Goal: Task Accomplishment & Management: Manage account settings

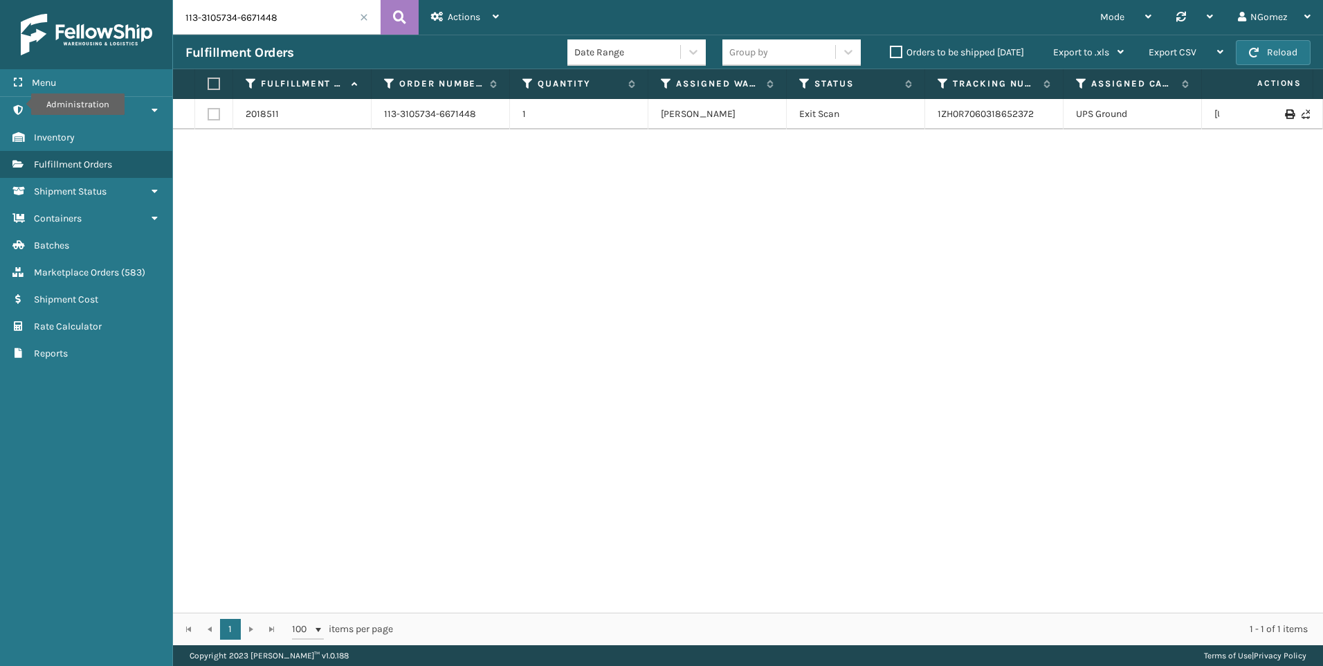
click at [322, 26] on input "113-3105734-6671448" at bounding box center [277, 17] width 208 height 35
click at [244, 21] on input "[PERSON_NAME]" at bounding box center [277, 17] width 208 height 35
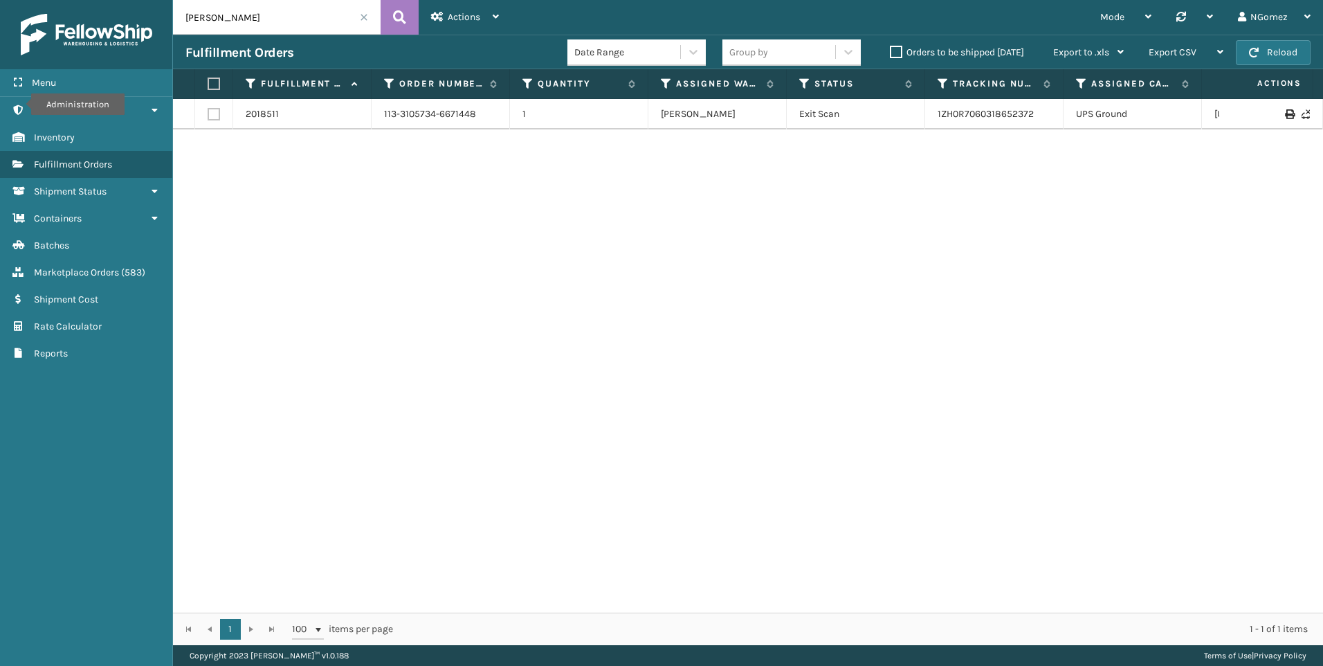
click at [244, 21] on input "[PERSON_NAME]" at bounding box center [277, 17] width 208 height 35
paste input "111-6438331-2767452"
type input "111-6438331-2767452"
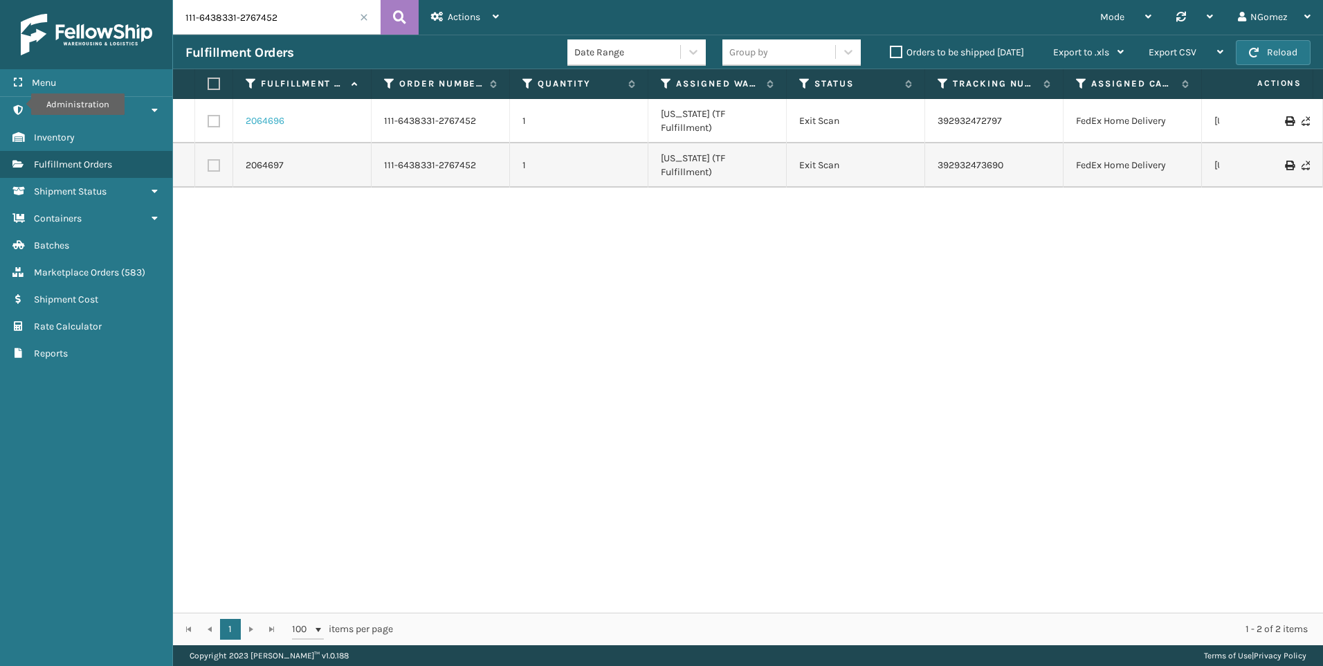
click at [276, 114] on link "2064696" at bounding box center [265, 121] width 39 height 14
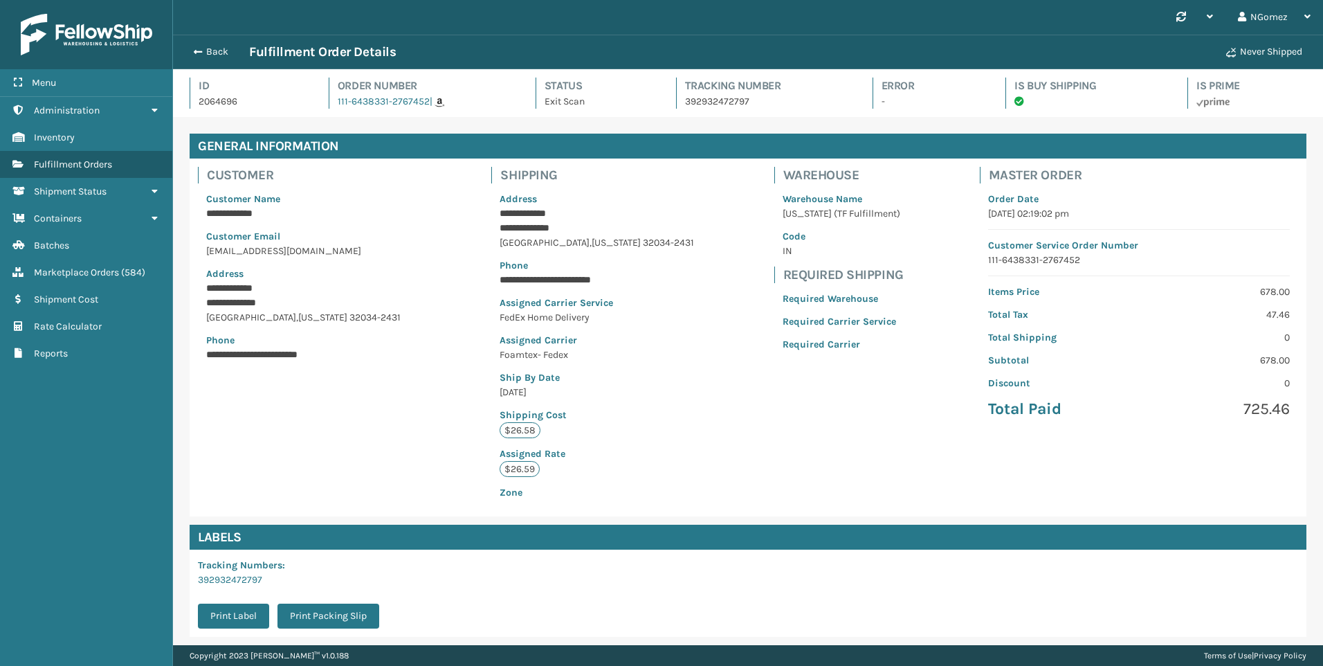
scroll to position [33, 1150]
click at [174, 37] on div "Back Fulfillment Order Details Never Shipped" at bounding box center [748, 52] width 1150 height 35
click at [208, 49] on button "Back" at bounding box center [217, 52] width 64 height 12
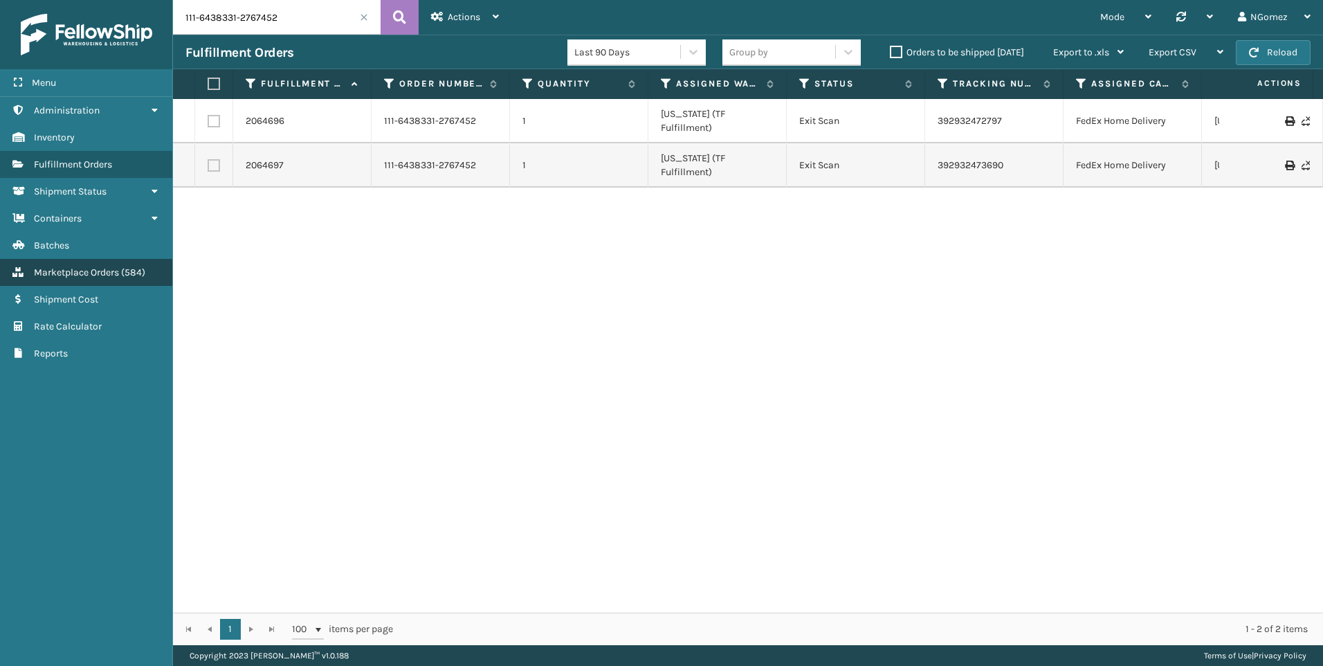
click at [100, 272] on span "Marketplace Orders" at bounding box center [76, 272] width 85 height 12
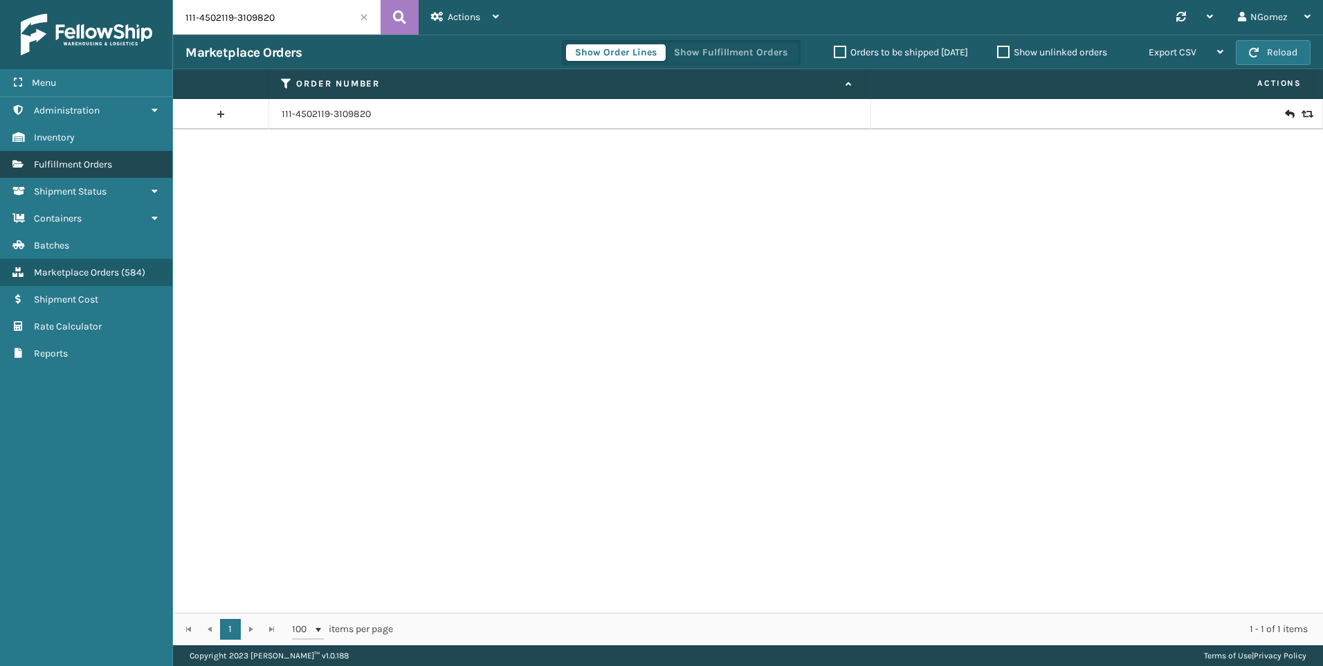
click at [109, 165] on span "Fulfillment Orders" at bounding box center [73, 164] width 78 height 12
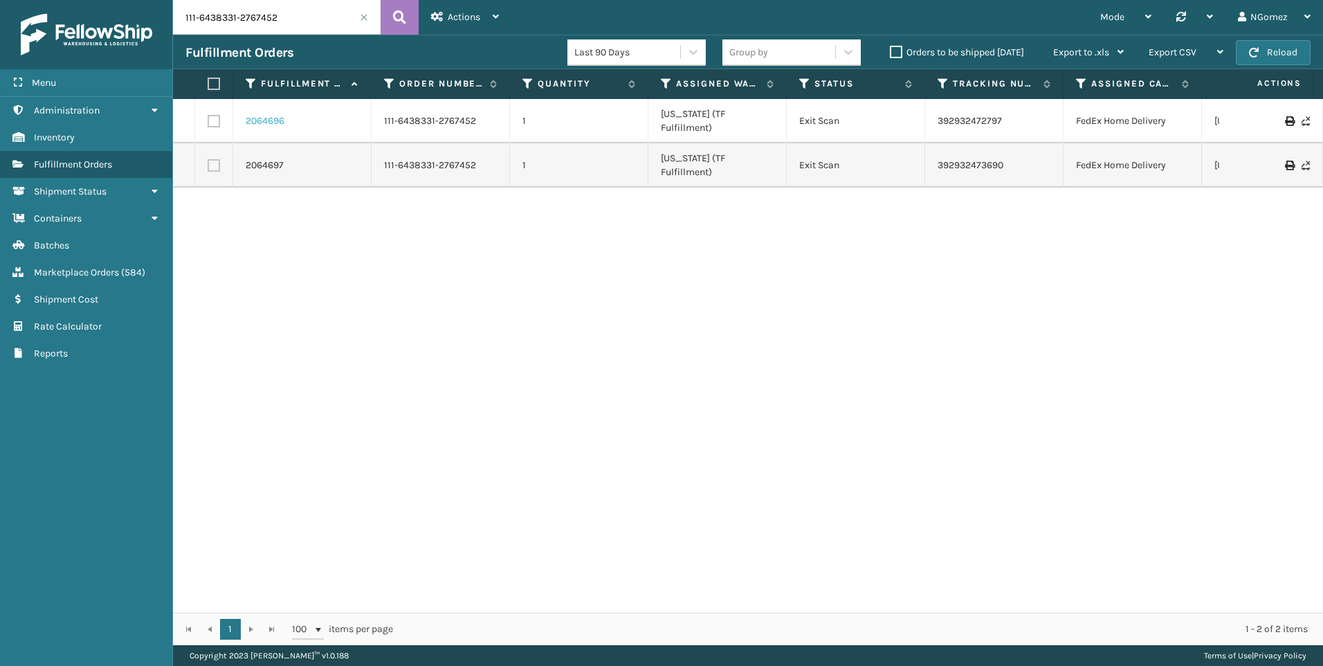
click at [259, 116] on link "2064696" at bounding box center [265, 121] width 39 height 14
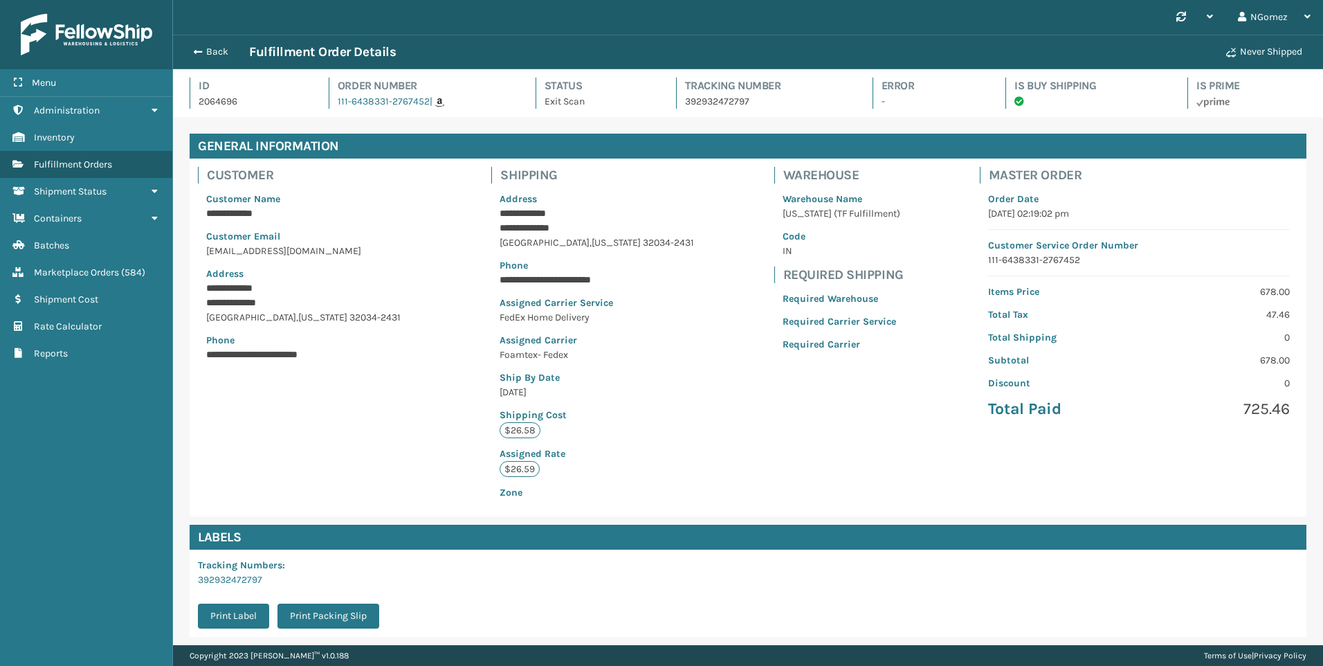
scroll to position [33, 1150]
click at [217, 52] on button "Back" at bounding box center [217, 52] width 64 height 12
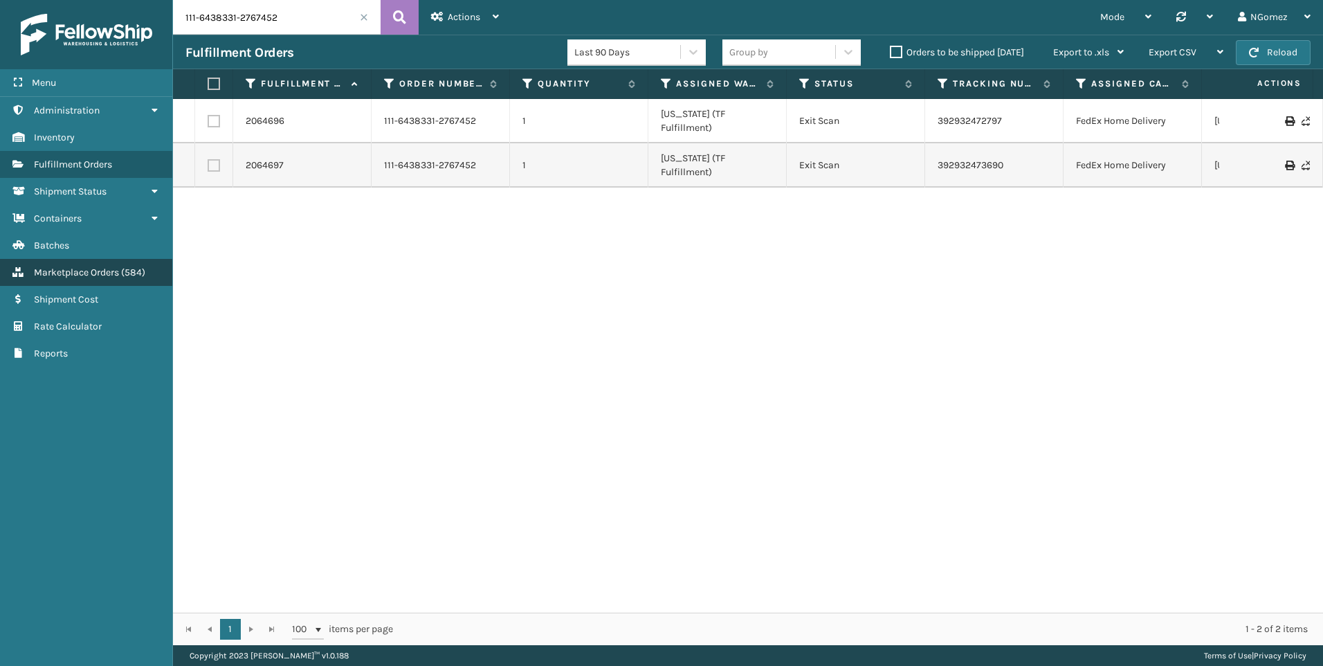
click at [100, 260] on link "Marketplace Orders ( 584 )" at bounding box center [86, 272] width 172 height 27
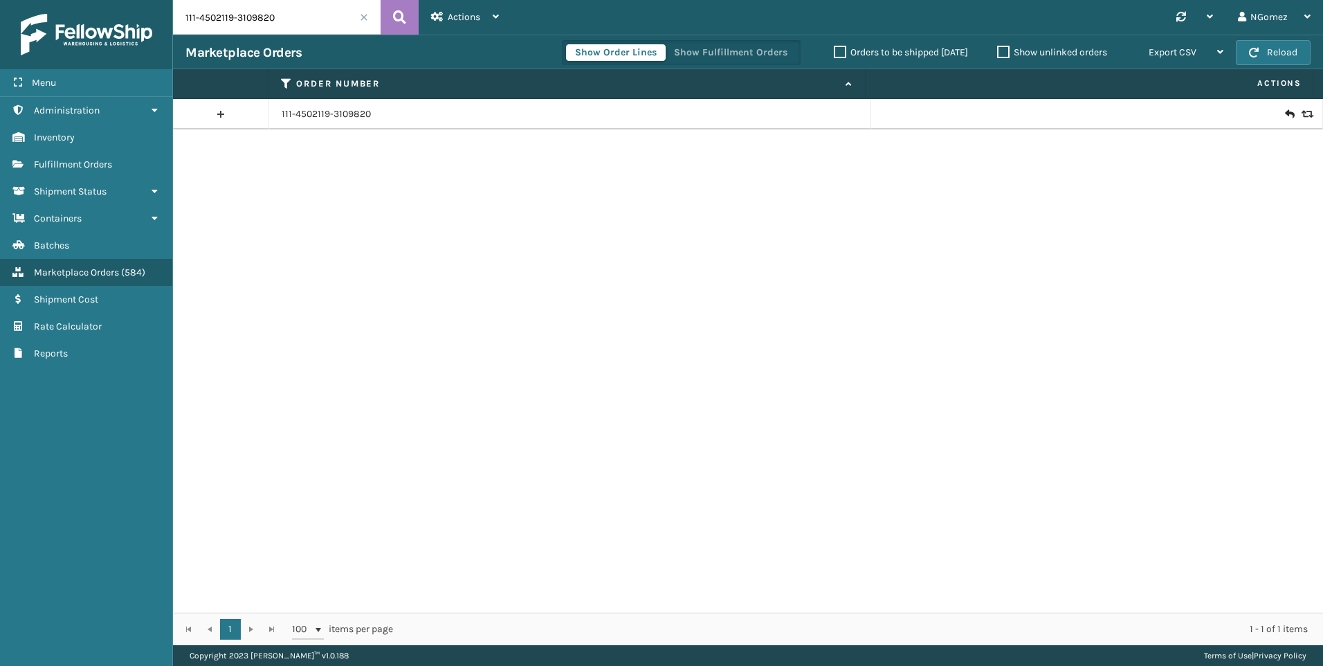
click at [220, 10] on input "111-4502119-3109820" at bounding box center [277, 17] width 208 height 35
paste input "111-6438331-2767452"
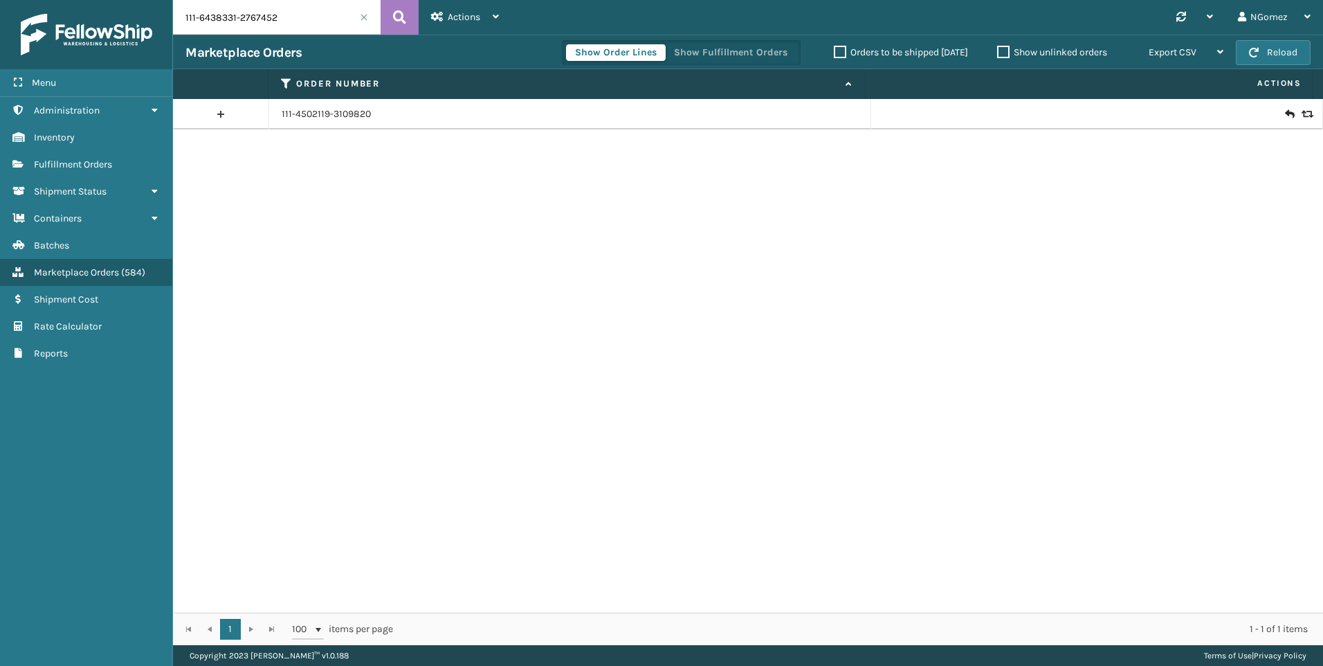
type input "111-6438331-2767452"
click at [1301, 116] on icon at bounding box center [1305, 114] width 8 height 10
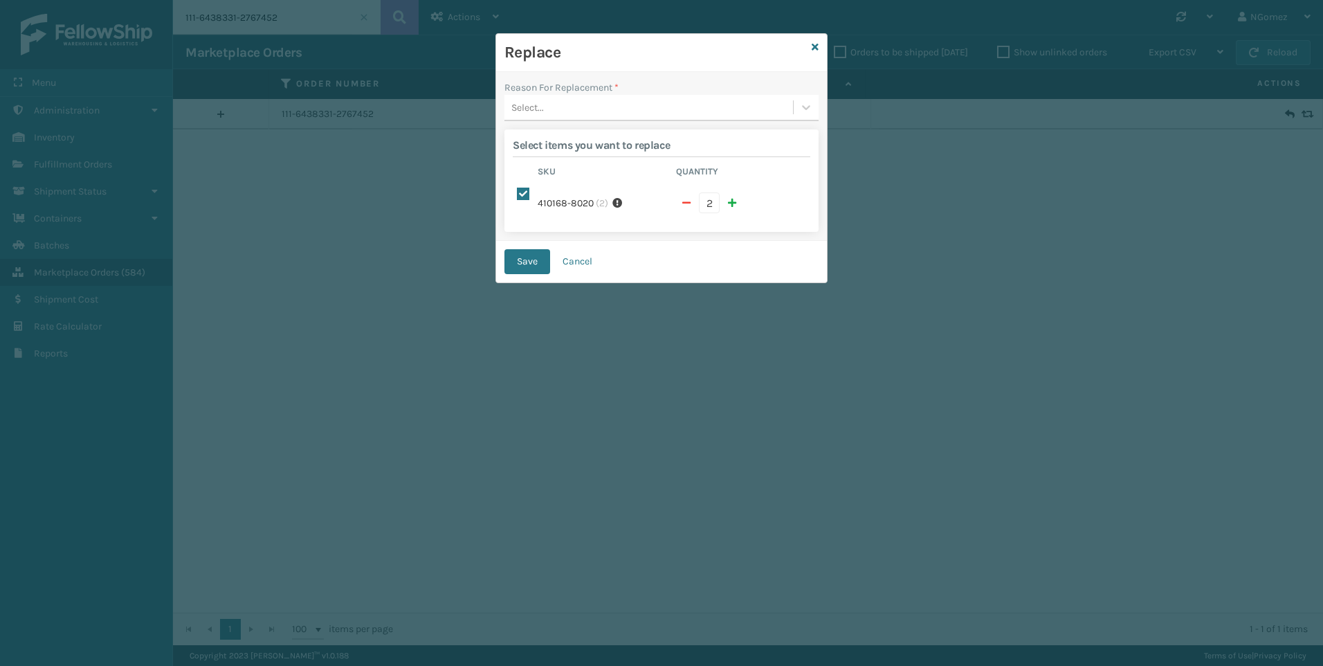
click at [819, 52] on div "Replace" at bounding box center [661, 53] width 331 height 38
click at [815, 44] on icon at bounding box center [814, 47] width 7 height 10
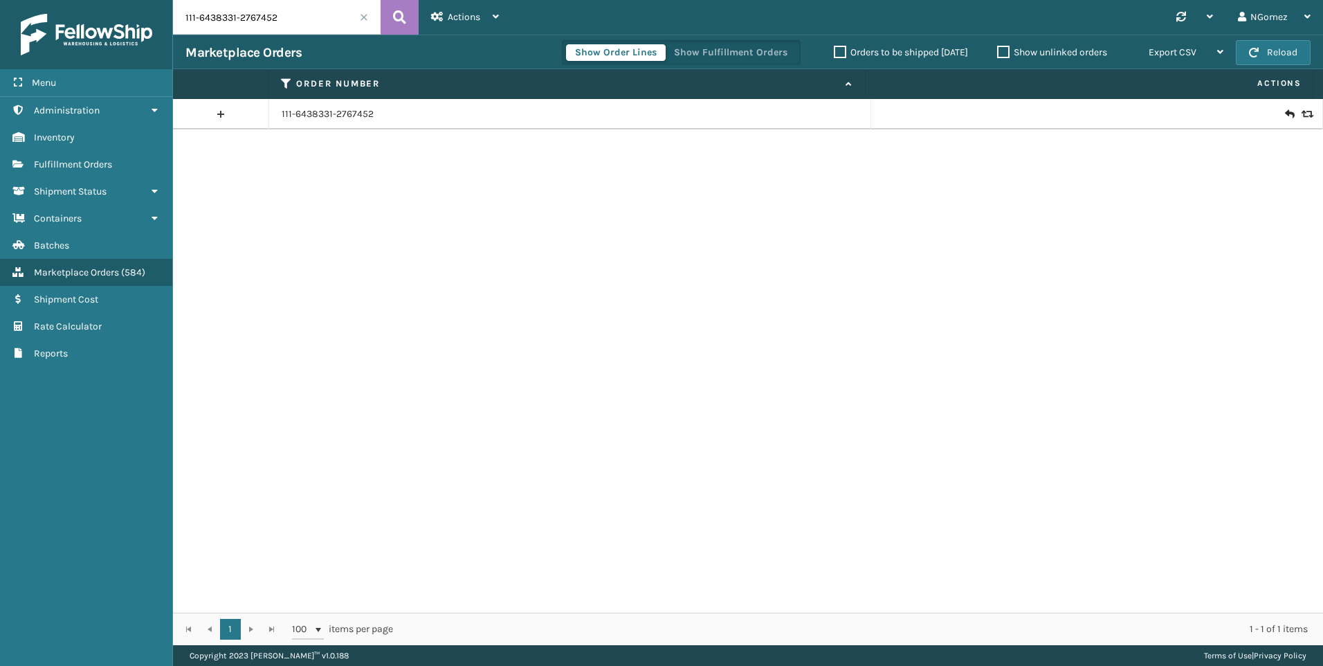
click at [1285, 109] on icon at bounding box center [1289, 114] width 8 height 14
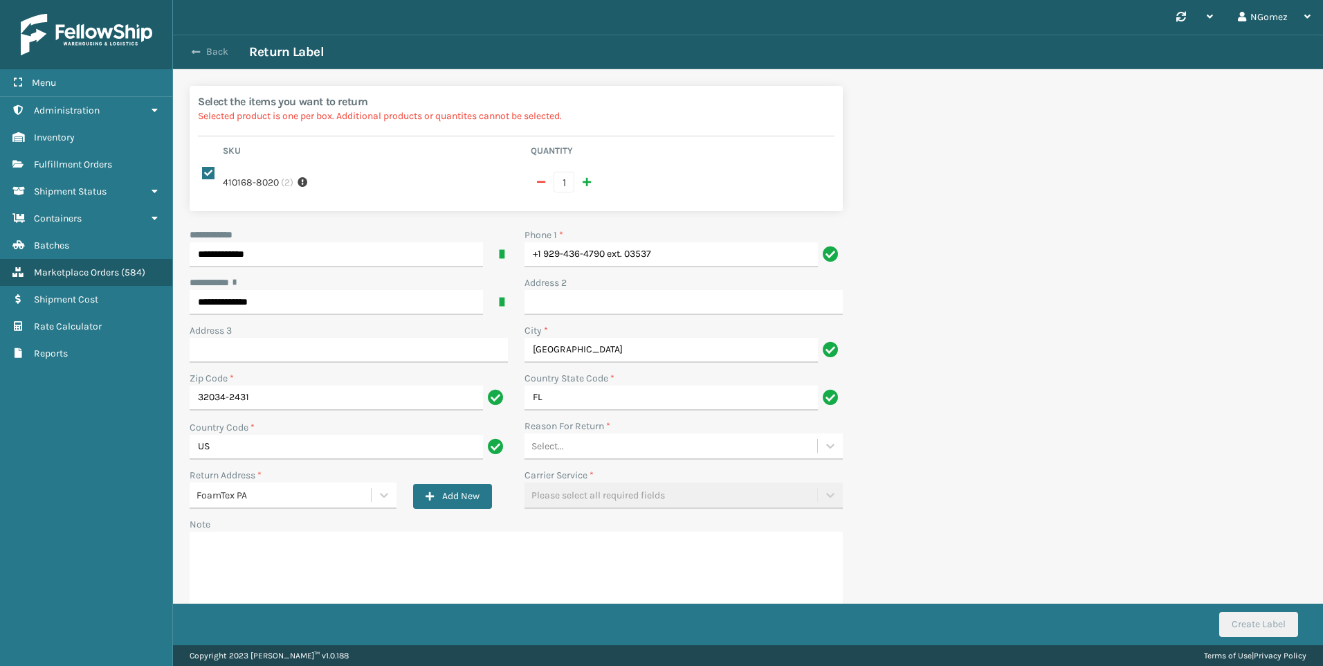
click at [187, 47] on button "Back" at bounding box center [217, 52] width 64 height 12
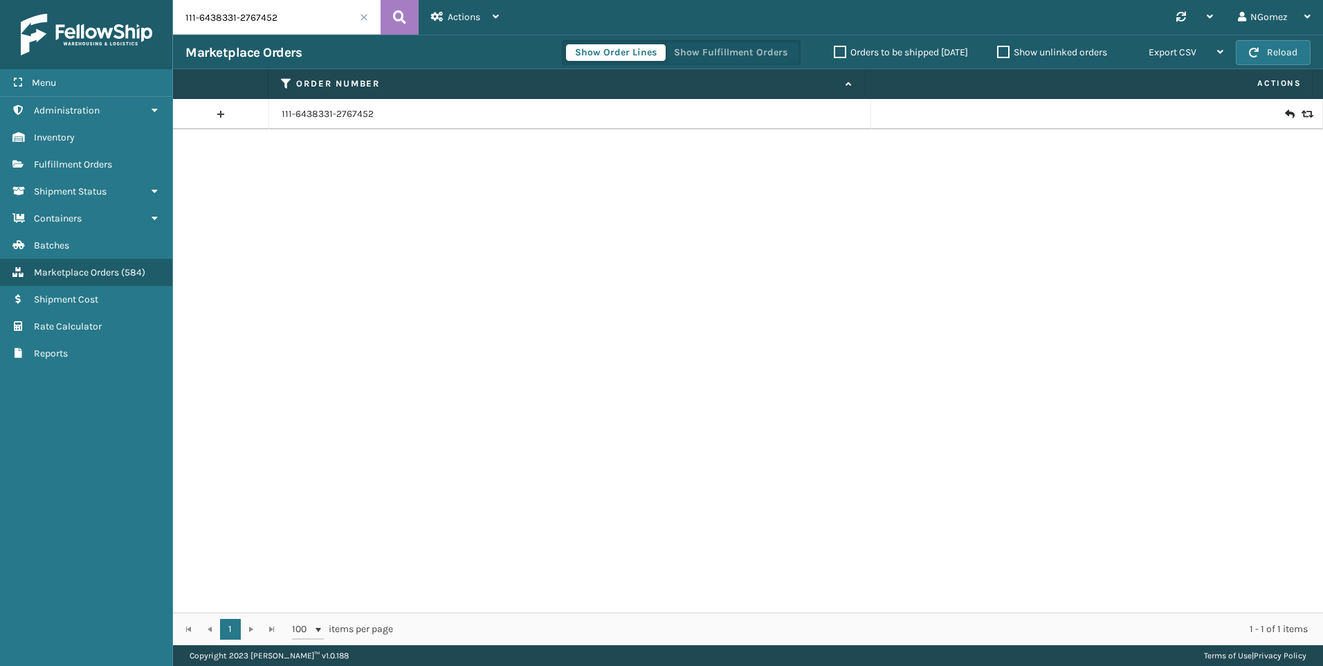
click at [1301, 118] on icon at bounding box center [1305, 114] width 8 height 10
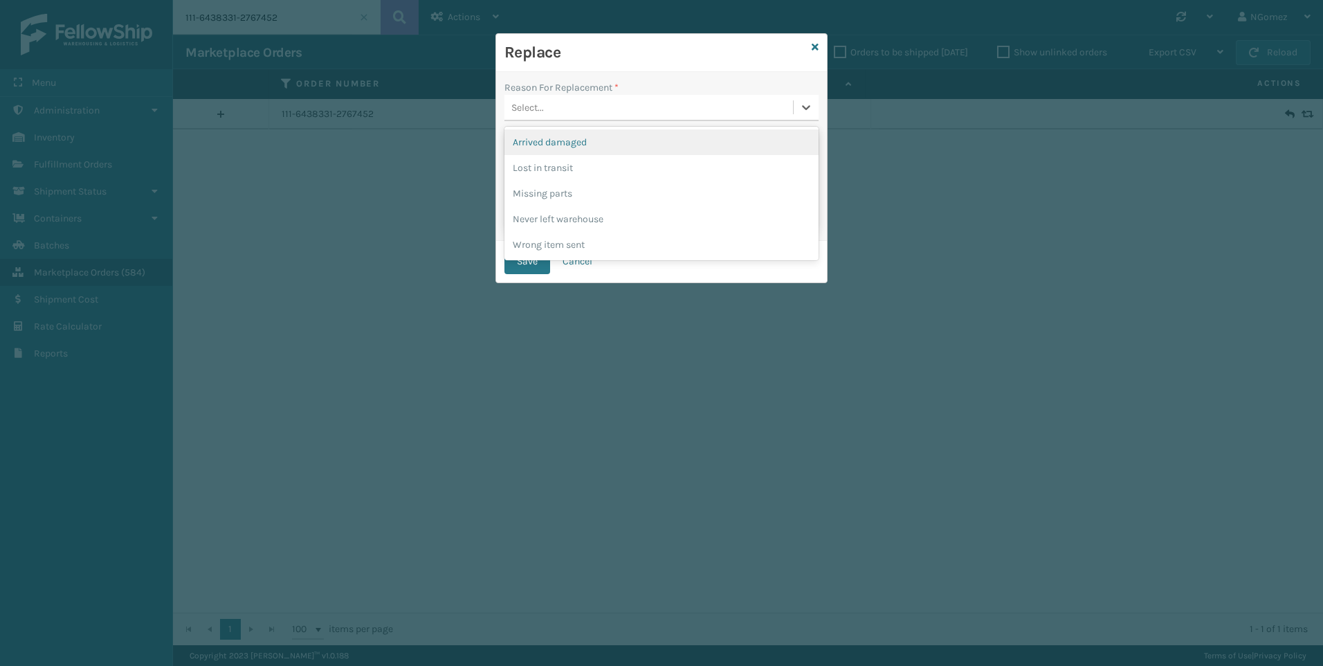
click at [721, 98] on div "Select..." at bounding box center [648, 107] width 288 height 23
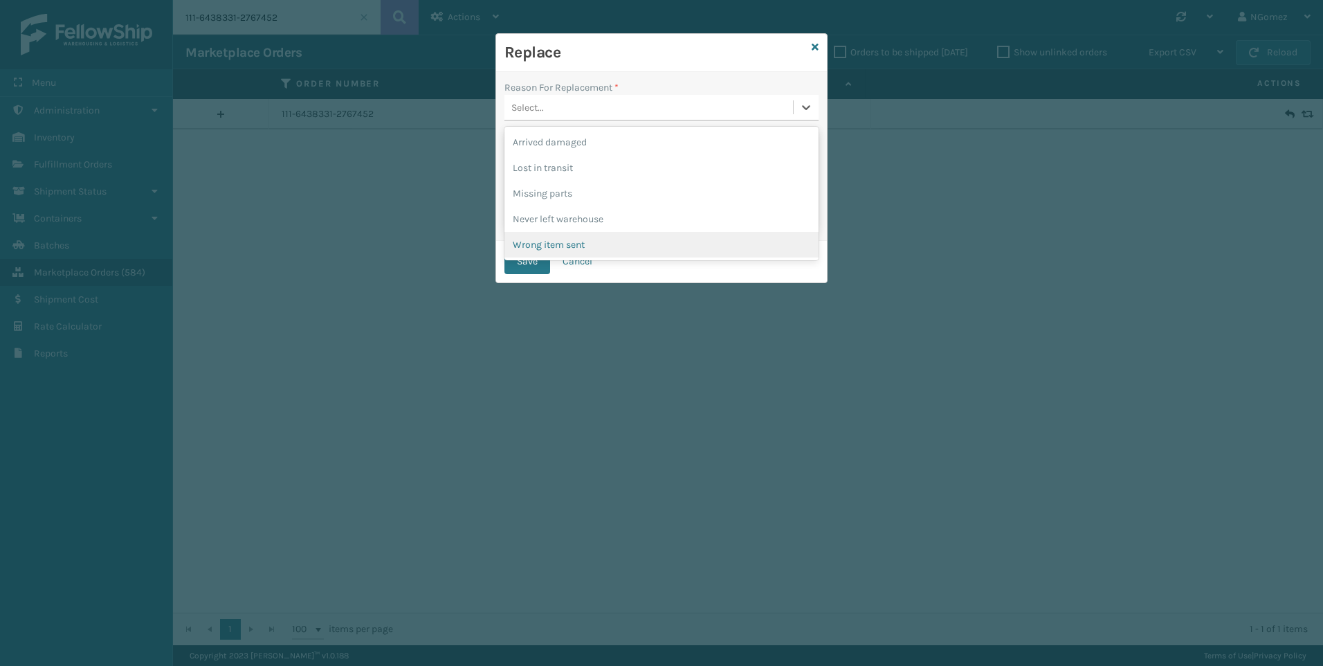
click at [1247, 230] on div "Replace Reason For Replacement * option Wrong item sent focused, 5 of 5. 5 resu…" at bounding box center [661, 333] width 1323 height 666
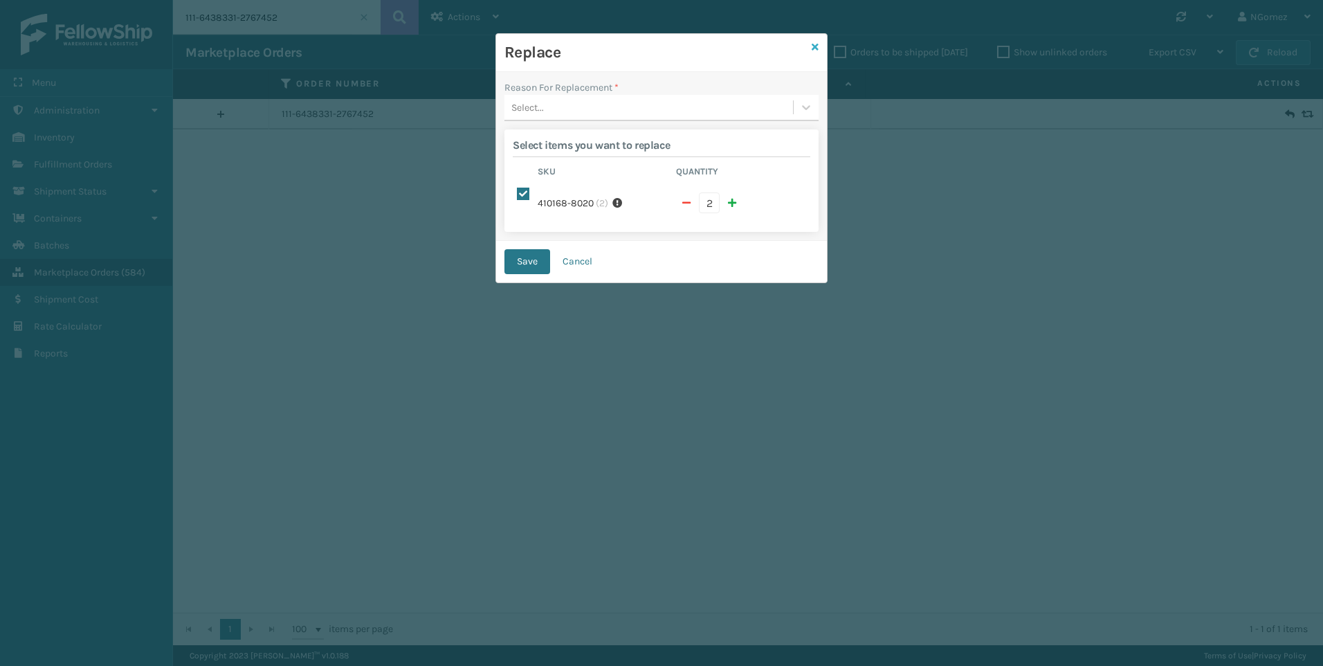
click at [814, 48] on icon at bounding box center [814, 47] width 7 height 10
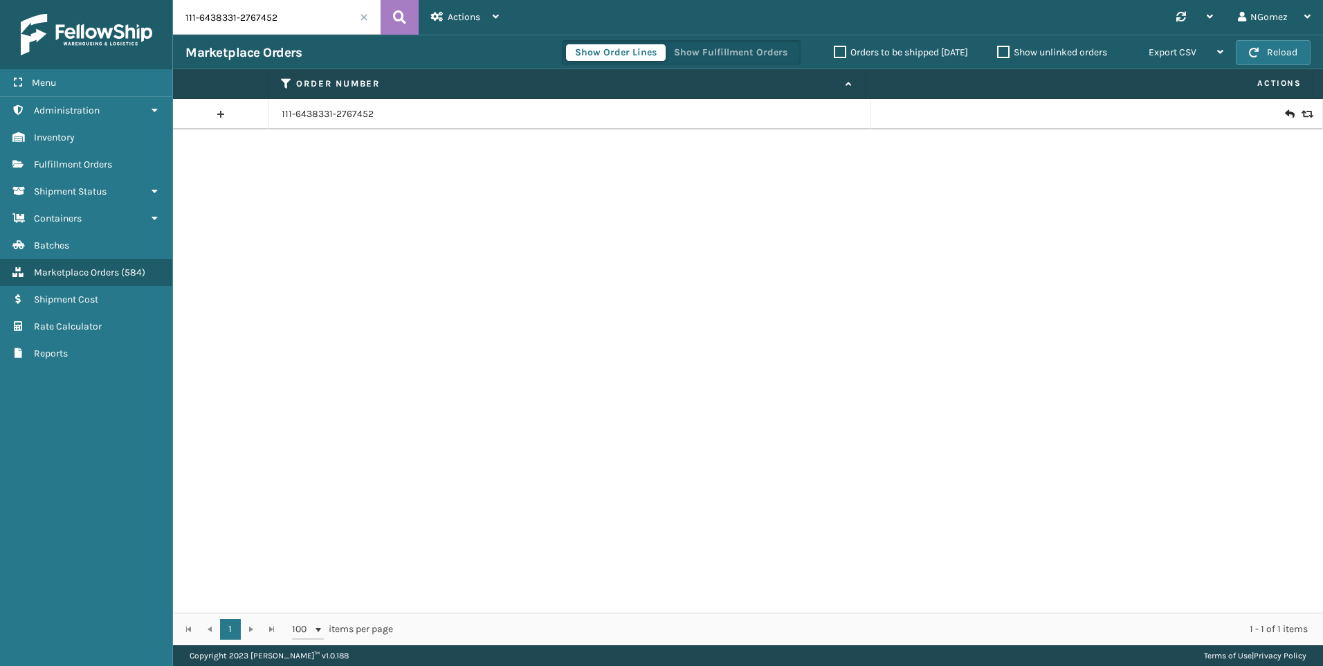
click at [246, 29] on input "111-6438331-2767452" at bounding box center [277, 17] width 208 height 35
click at [1301, 116] on icon at bounding box center [1305, 114] width 8 height 10
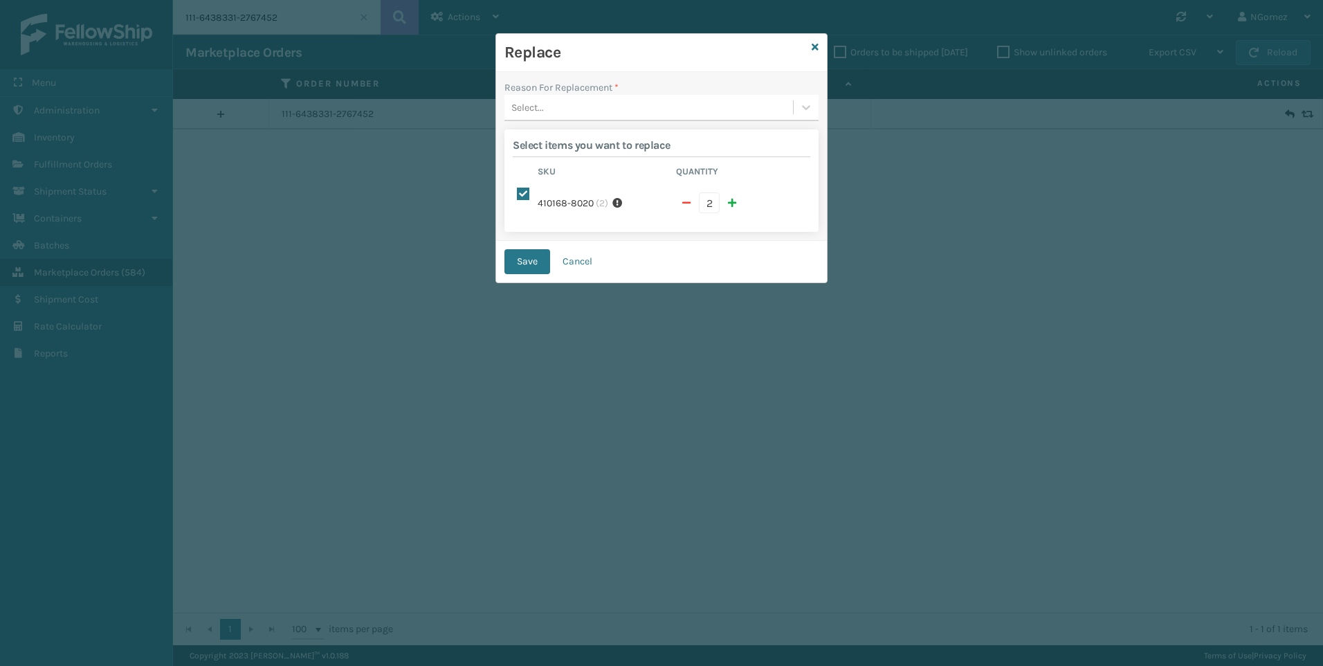
click at [680, 197] on button "button" at bounding box center [686, 202] width 21 height 21
checkbox input "false"
type input "1"
click at [639, 118] on div "Select..." at bounding box center [648, 107] width 288 height 23
click at [606, 150] on div "Arrived damaged" at bounding box center [661, 142] width 314 height 26
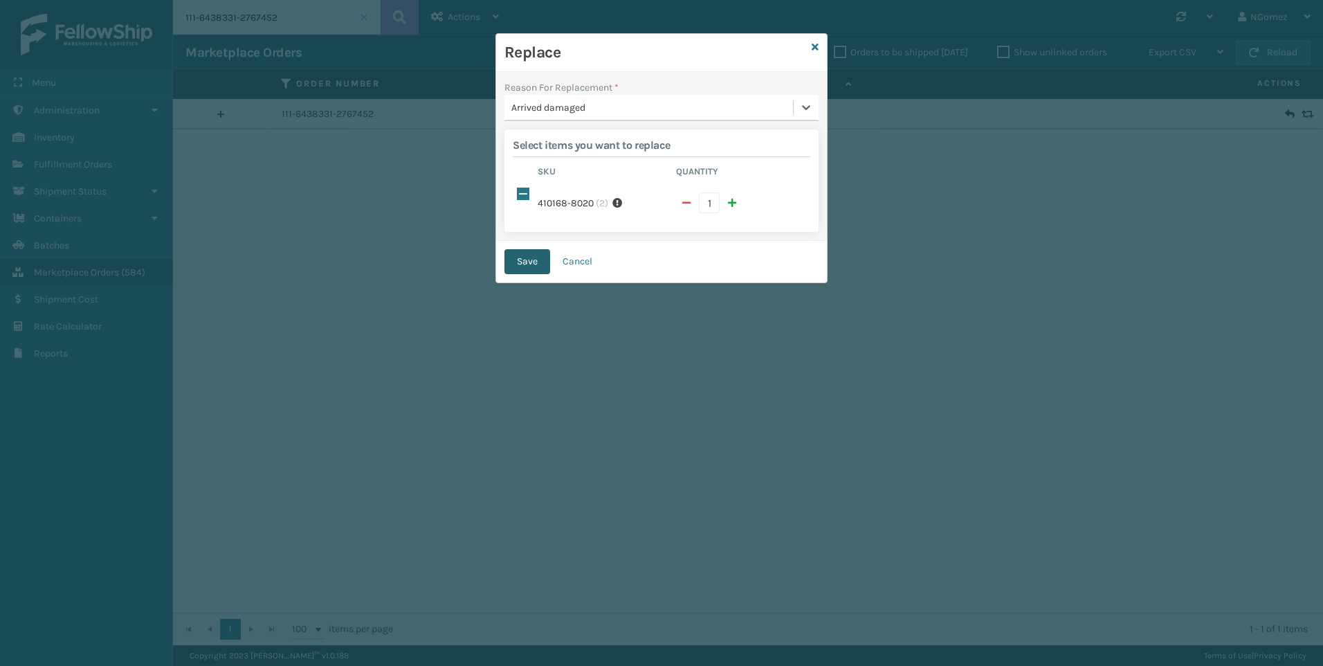
click at [524, 253] on button "Save" at bounding box center [527, 261] width 46 height 25
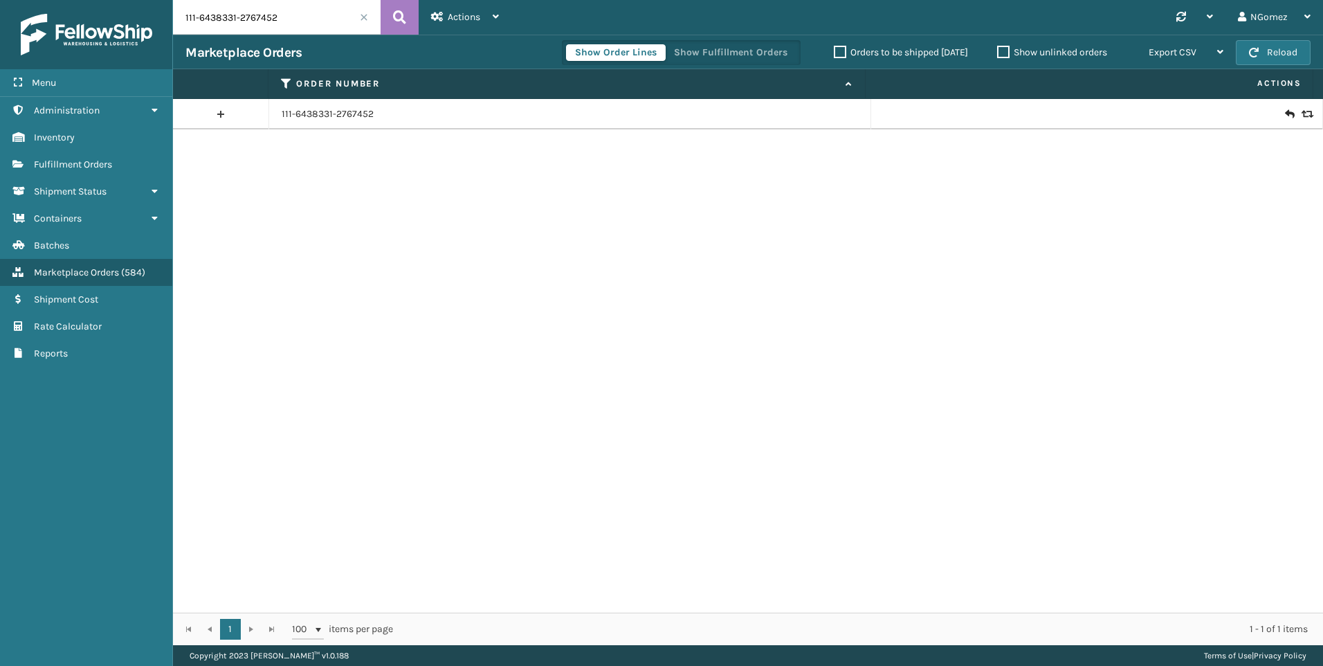
click at [277, 21] on input "111-6438331-2767452" at bounding box center [277, 17] width 208 height 35
click at [98, 172] on link "Containers Fulfillment Orders" at bounding box center [86, 164] width 172 height 27
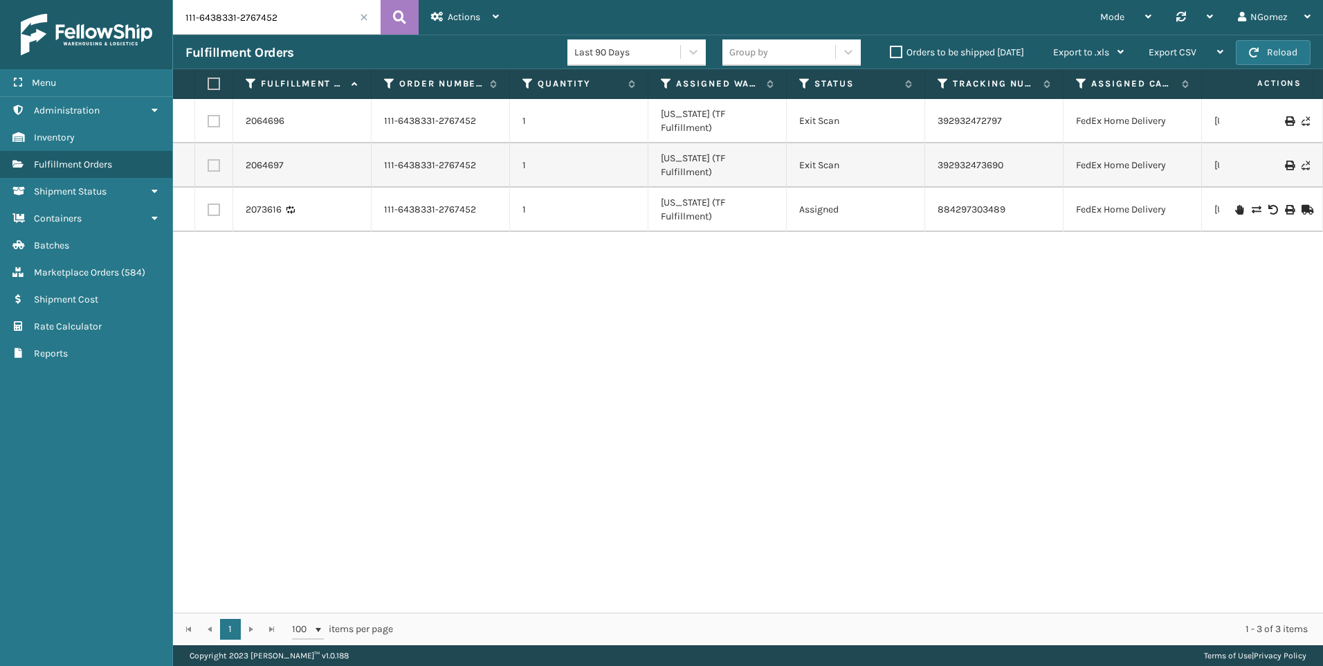
click at [291, 12] on input "111-6438331-2767452" at bounding box center [277, 17] width 208 height 35
paste input "3-1285573-4886657"
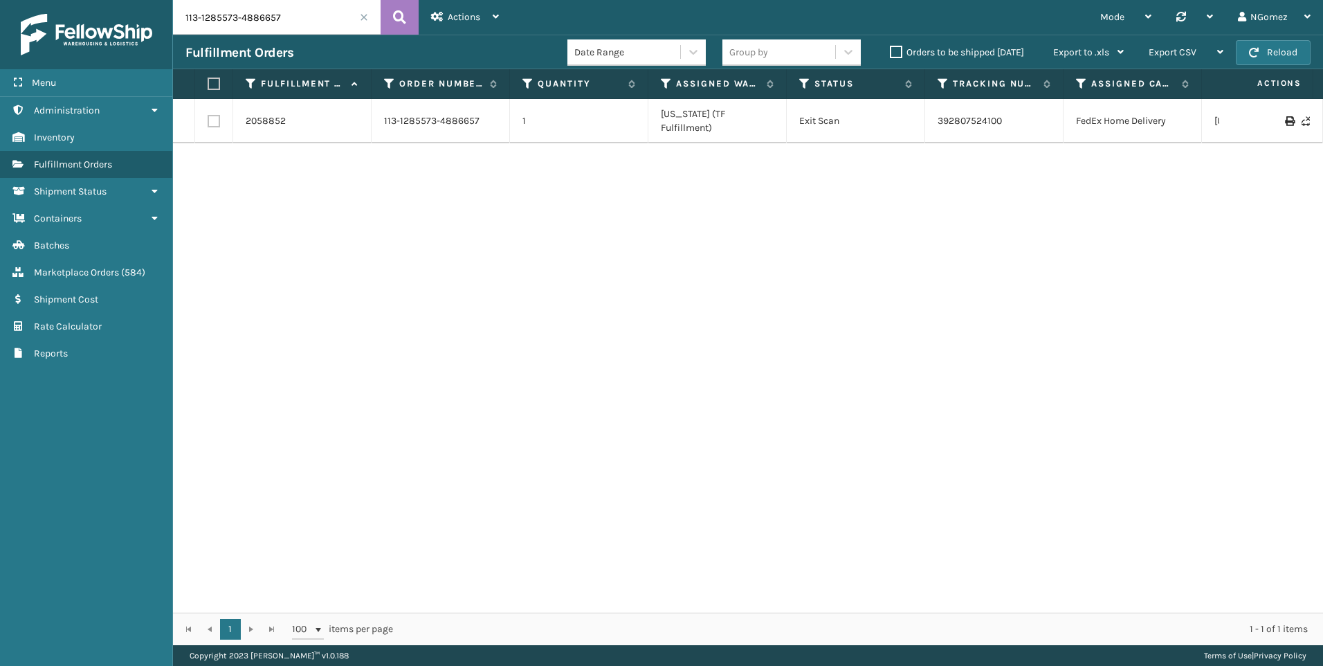
click at [989, 106] on td "392807524100" at bounding box center [994, 121] width 138 height 44
click at [984, 115] on link "392807524100" at bounding box center [969, 121] width 64 height 12
click at [264, 21] on input "113-1285573-4886657" at bounding box center [277, 17] width 208 height 35
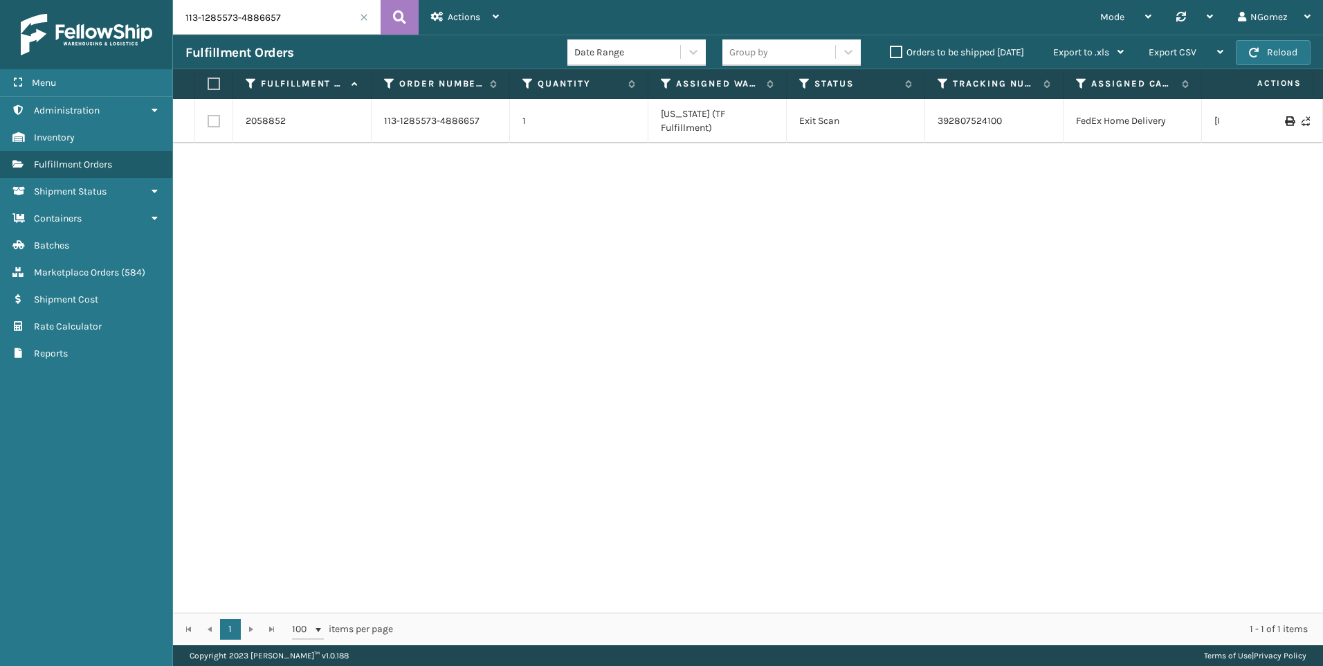
paste input "1-6438331-2767452"
type input "111-6438331-2767452"
